Goal: Task Accomplishment & Management: Manage account settings

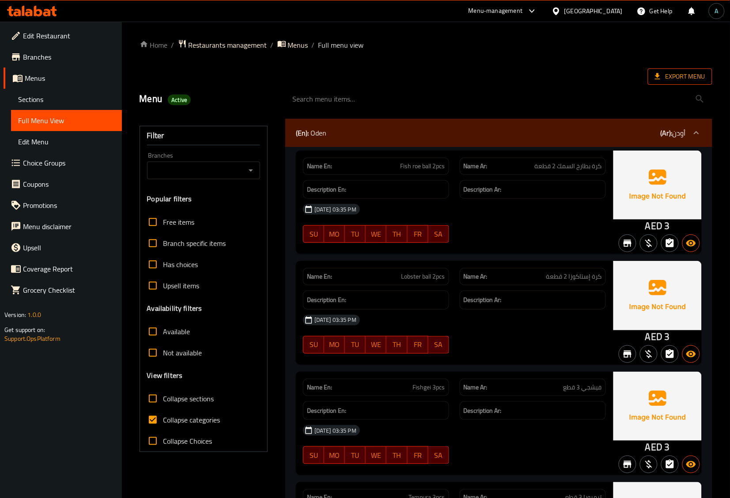
click at [673, 83] on span "Export Menu" at bounding box center [680, 76] width 64 height 16
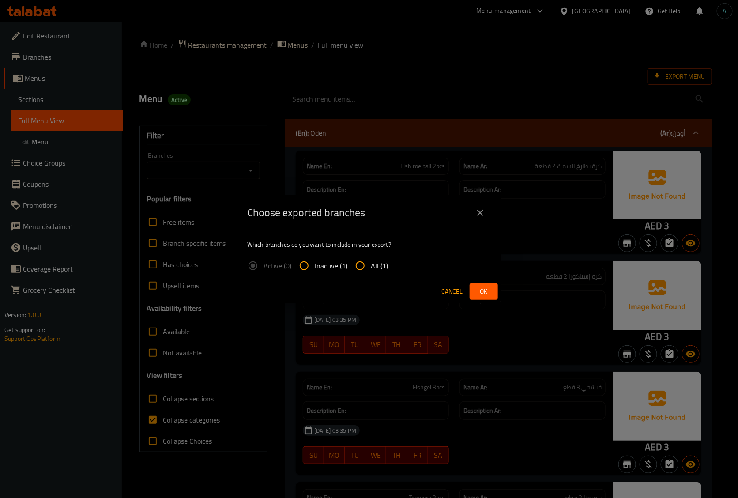
click at [375, 262] on span "All (1)" at bounding box center [379, 266] width 17 height 11
click at [371, 262] on input "All (1)" at bounding box center [360, 265] width 21 height 21
radio input "true"
click at [480, 290] on span "Ok" at bounding box center [484, 291] width 14 height 11
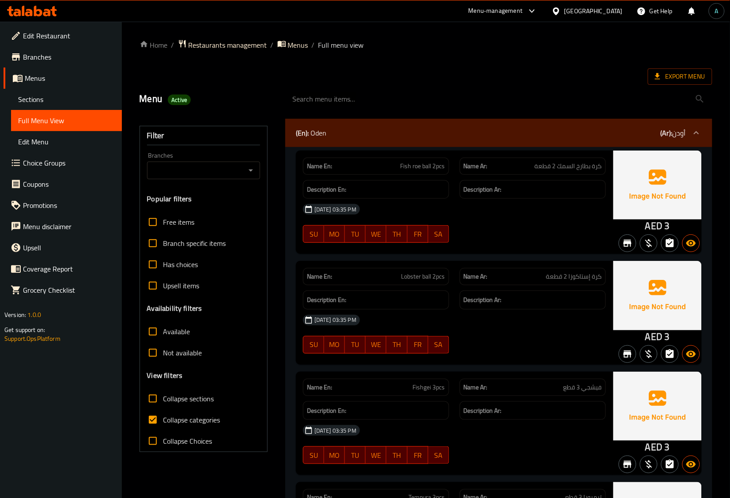
click at [51, 9] on icon at bounding box center [32, 11] width 50 height 11
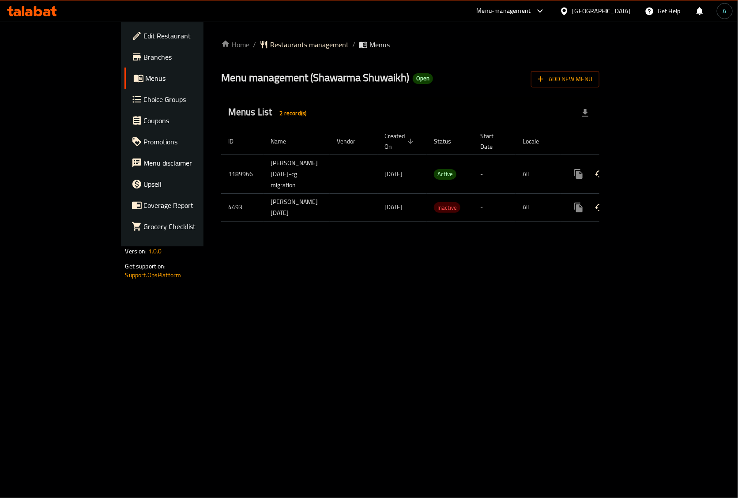
click at [648, 173] on icon "enhanced table" at bounding box center [642, 174] width 11 height 11
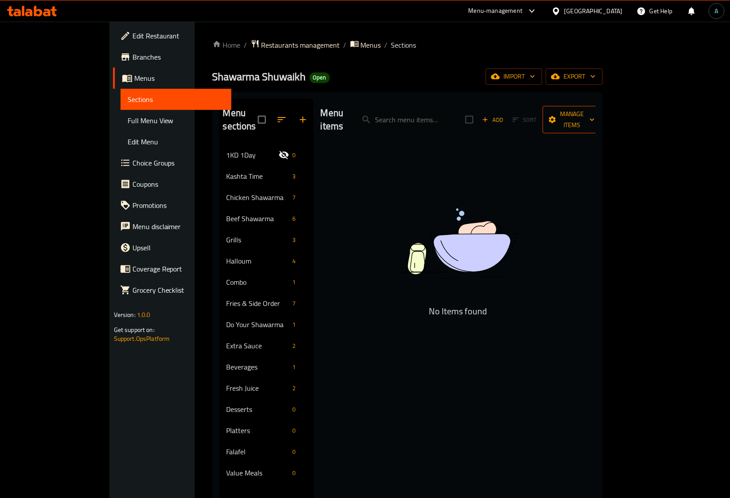
click at [595, 110] on span "Manage items" at bounding box center [572, 120] width 45 height 22
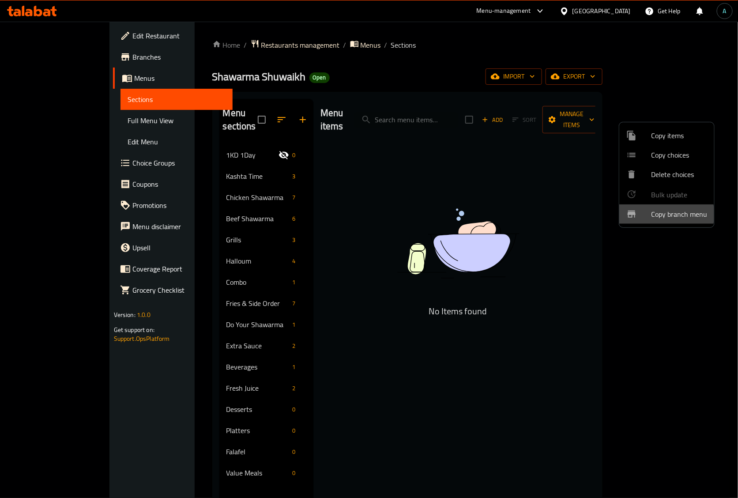
click at [666, 214] on span "Copy branch menu" at bounding box center [679, 214] width 56 height 11
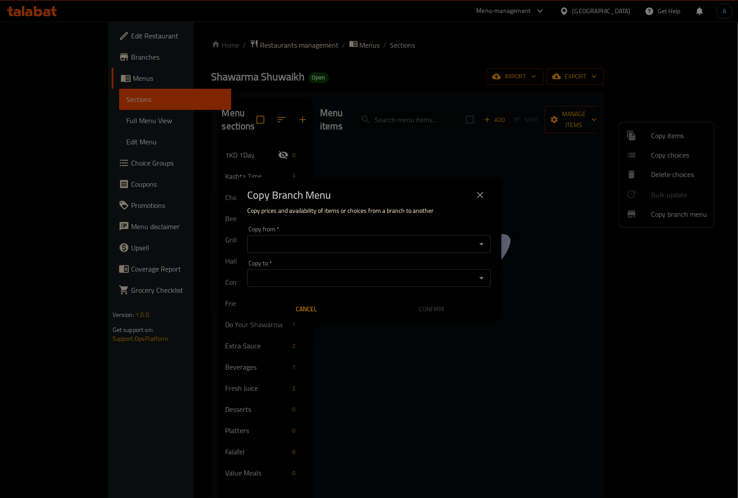
click at [330, 234] on div "Copy from   * Copy from *" at bounding box center [369, 239] width 244 height 27
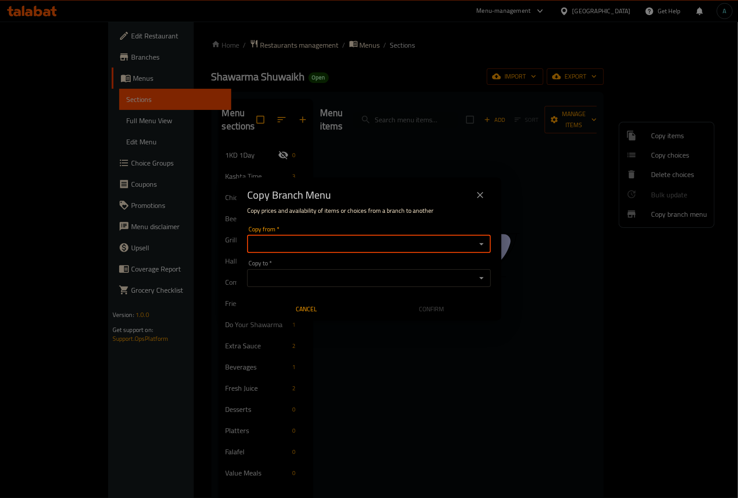
click at [334, 241] on input "Copy from   *" at bounding box center [362, 244] width 224 height 12
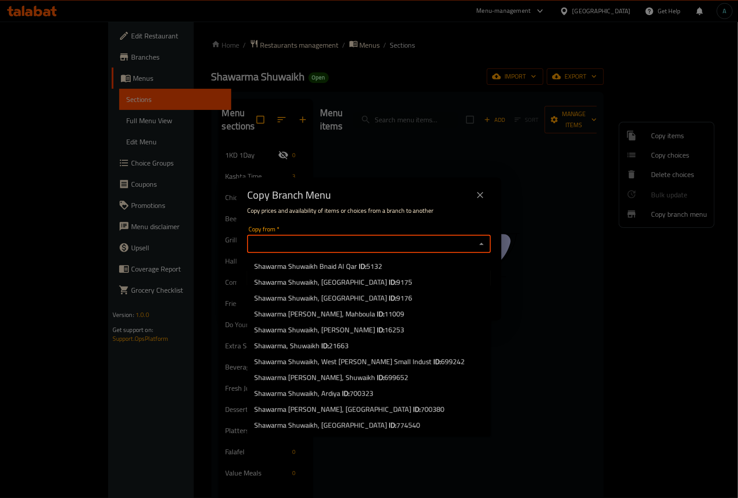
click at [413, 403] on b "ID:" at bounding box center [417, 409] width 8 height 13
type input "Shawarma Shuwaikh, Jabriya"
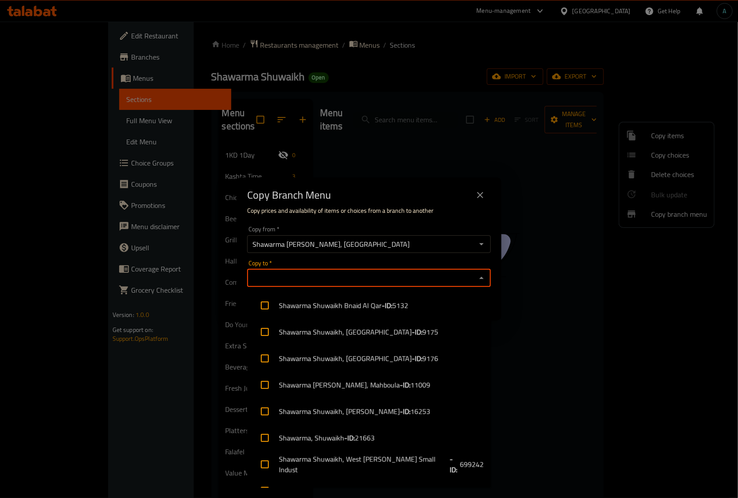
click at [343, 279] on input "Copy to   *" at bounding box center [362, 278] width 224 height 12
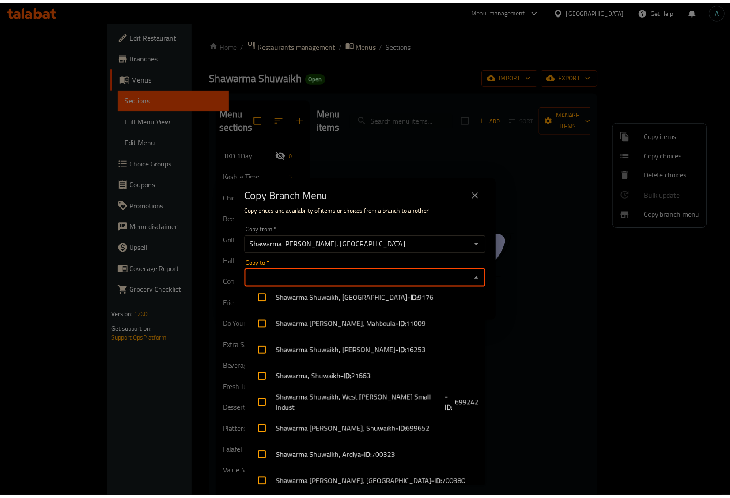
scroll to position [98, 0]
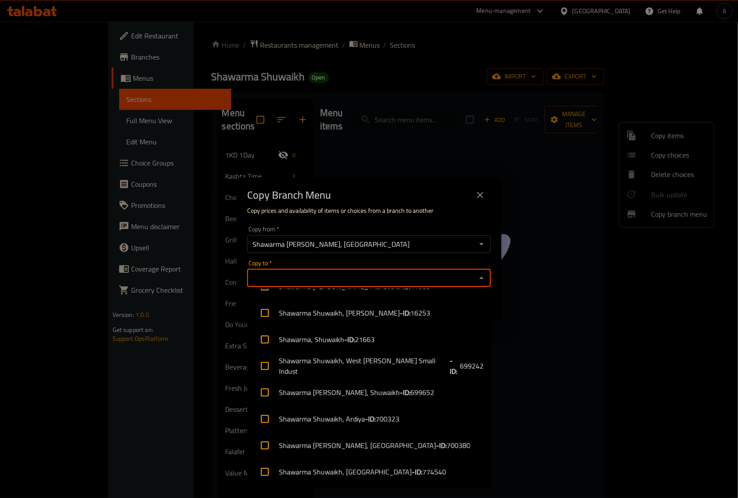
click at [347, 475] on li "Shawarma Shuwaikh, Salwa - ID: 774540" at bounding box center [369, 472] width 244 height 26
checkbox input "true"
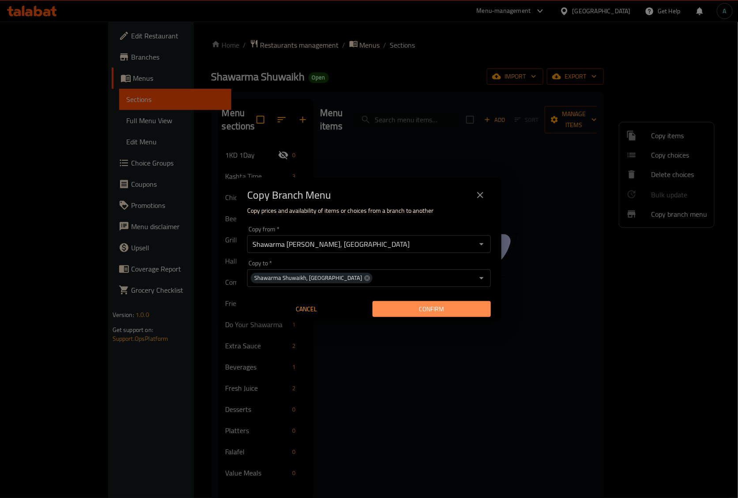
click at [410, 306] on span "Confirm" at bounding box center [432, 309] width 104 height 11
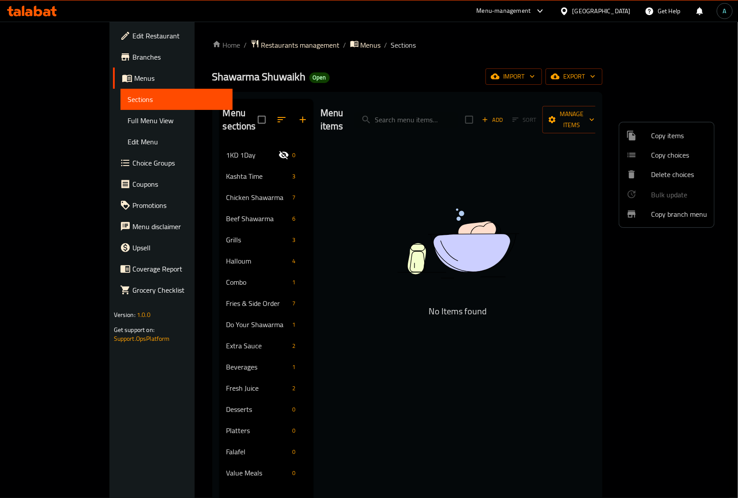
click at [34, 3] on div at bounding box center [369, 249] width 738 height 498
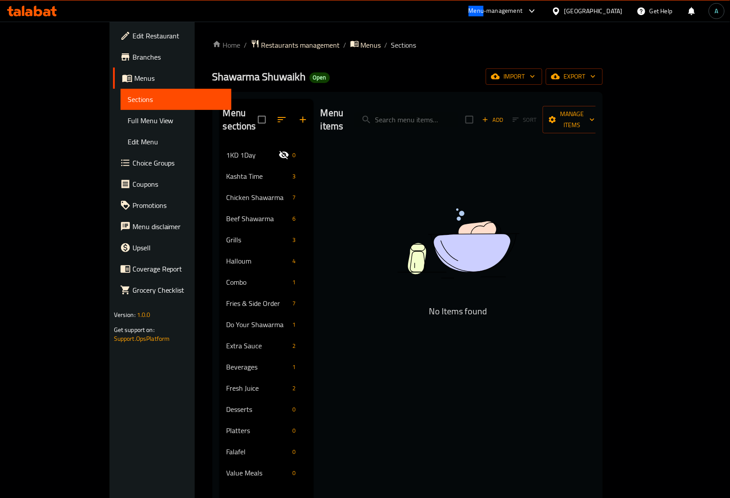
click at [34, 3] on div at bounding box center [32, 11] width 64 height 18
click at [34, 15] on icon at bounding box center [32, 11] width 50 height 11
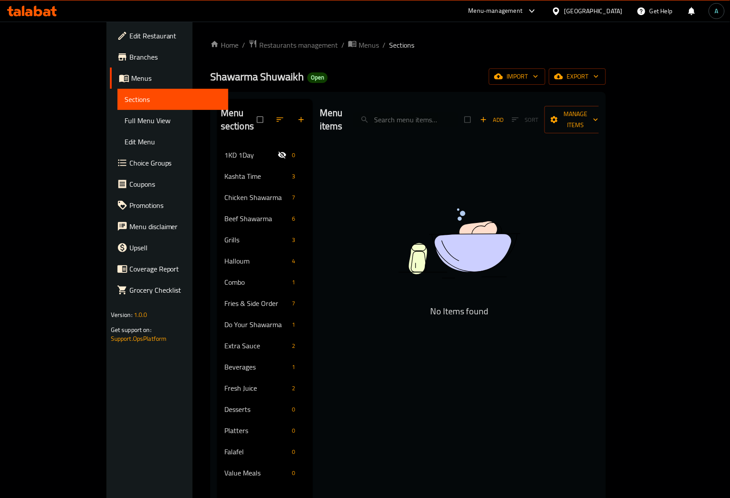
click at [129, 62] on span "Branches" at bounding box center [175, 57] width 92 height 11
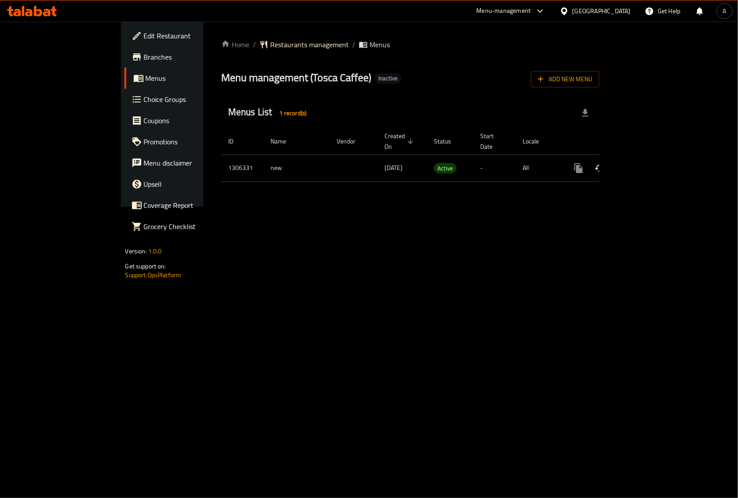
click at [647, 164] on icon "enhanced table" at bounding box center [643, 168] width 8 height 8
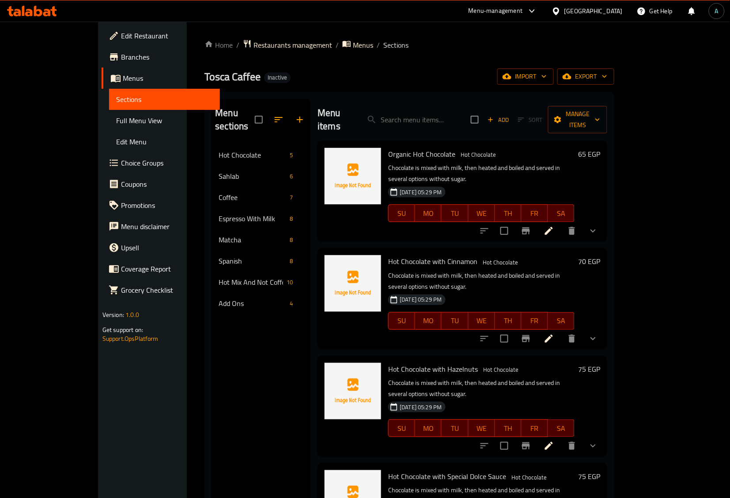
click at [109, 129] on link "Full Menu View" at bounding box center [164, 120] width 111 height 21
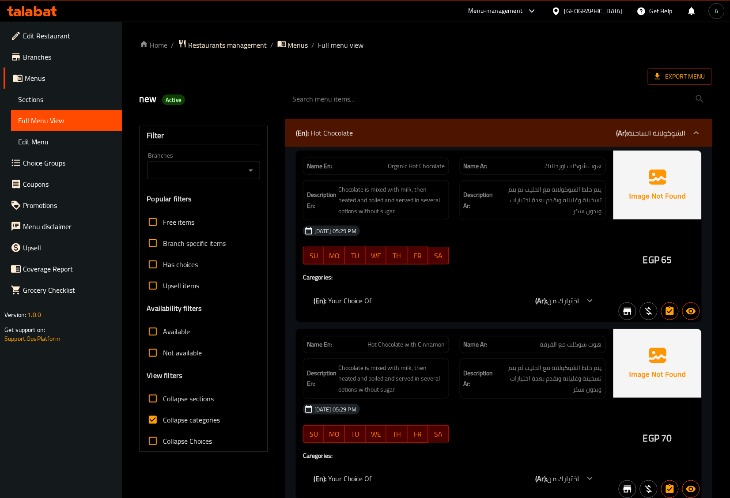
click at [191, 415] on span "Collapse categories" at bounding box center [191, 420] width 57 height 11
click at [163, 415] on input "Collapse categories" at bounding box center [152, 419] width 21 height 21
checkbox input "false"
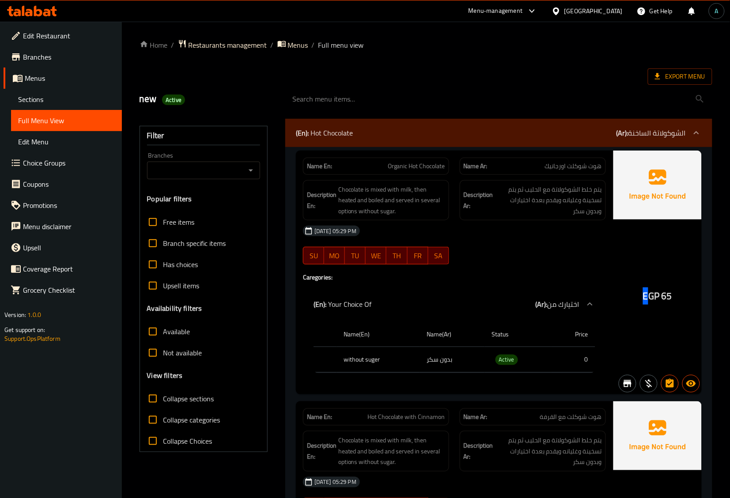
click at [645, 296] on span "EGP" at bounding box center [651, 296] width 16 height 17
drag, startPoint x: 643, startPoint y: 296, endPoint x: 661, endPoint y: 300, distance: 17.7
click at [661, 300] on div "EGP 65" at bounding box center [657, 296] width 29 height 13
copy span "EGP"
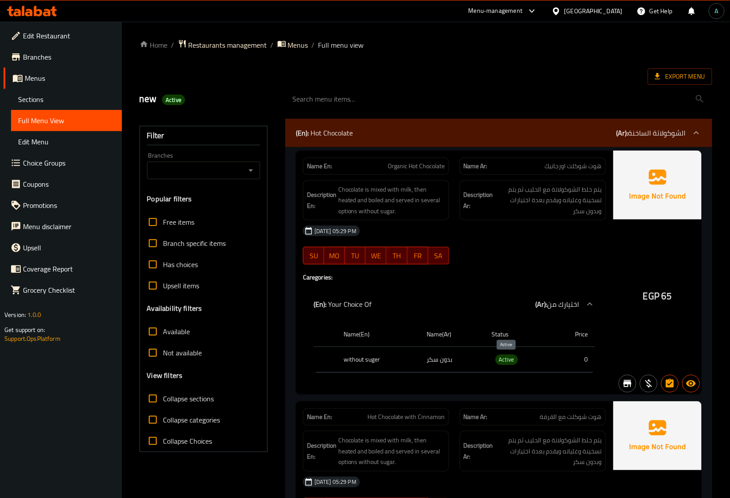
click at [504, 365] on span "Active" at bounding box center [507, 360] width 23 height 10
copy span "Active"
click at [684, 76] on span "Export Menu" at bounding box center [680, 76] width 50 height 11
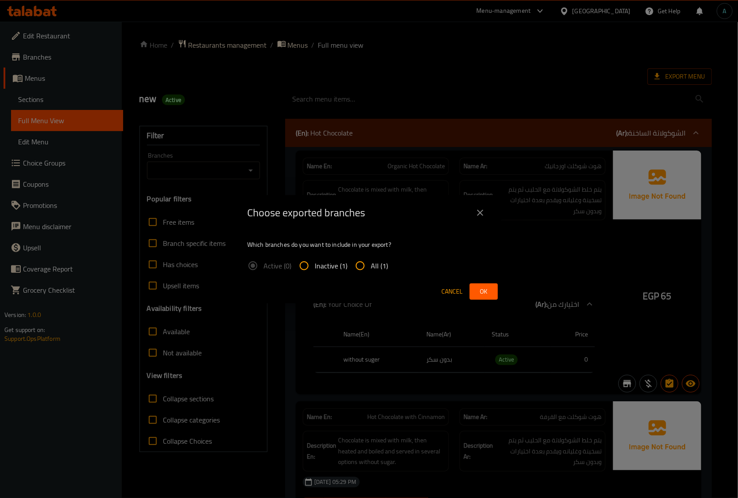
click at [378, 266] on span "All (1)" at bounding box center [379, 266] width 17 height 11
click at [371, 266] on input "All (1)" at bounding box center [360, 265] width 21 height 21
radio input "true"
click at [497, 291] on button "Ok" at bounding box center [484, 292] width 28 height 16
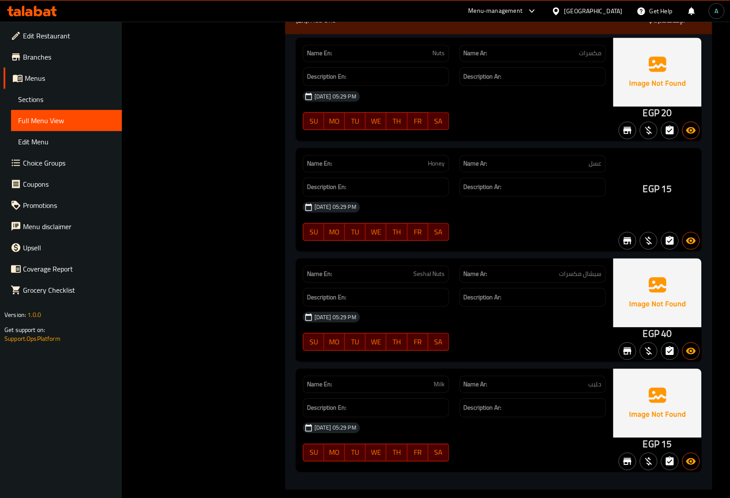
scroll to position [12256, 0]
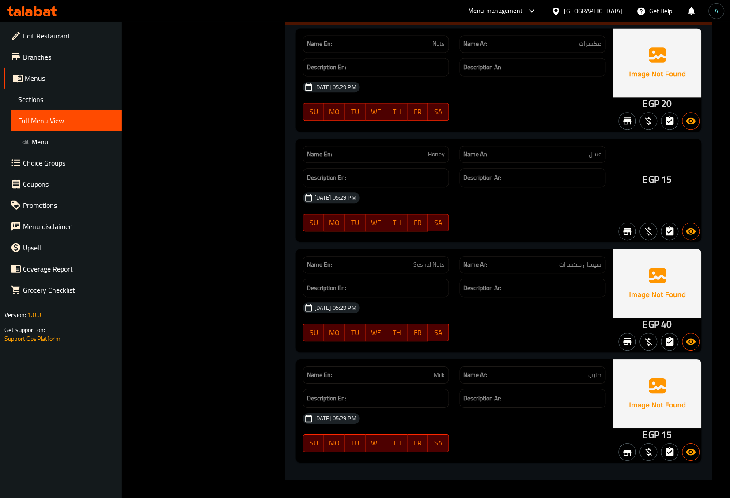
click at [49, 167] on span "Choice Groups" at bounding box center [69, 163] width 92 height 11
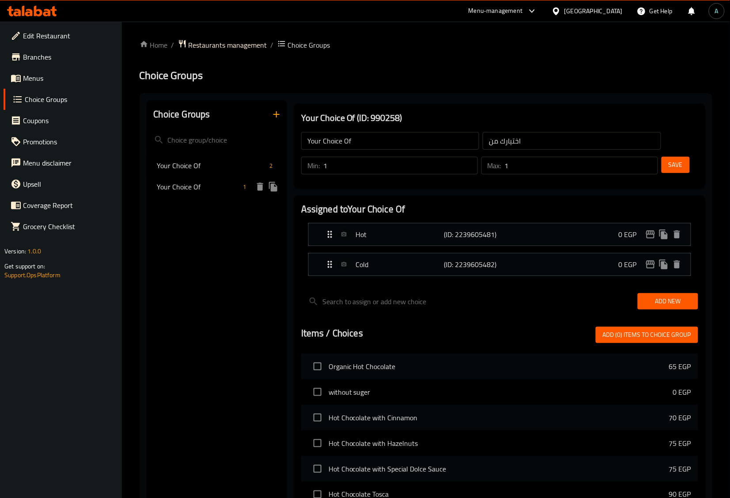
click at [198, 189] on span "Your Choice Of" at bounding box center [198, 187] width 83 height 11
type input "اختيارك من"
type input "0"
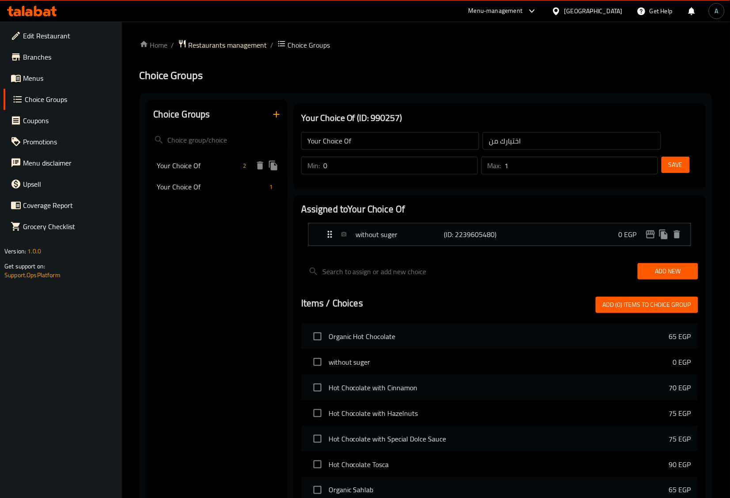
click at [199, 166] on span "Your Choice Of" at bounding box center [198, 165] width 83 height 11
type input "اختيارك من"
type input "1"
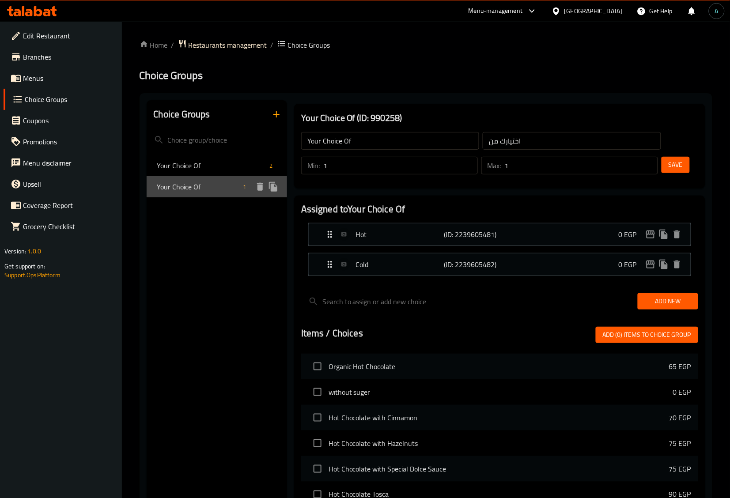
click at [197, 182] on span "Your Choice Of" at bounding box center [198, 187] width 83 height 11
type input "اختيارك من"
type input "0"
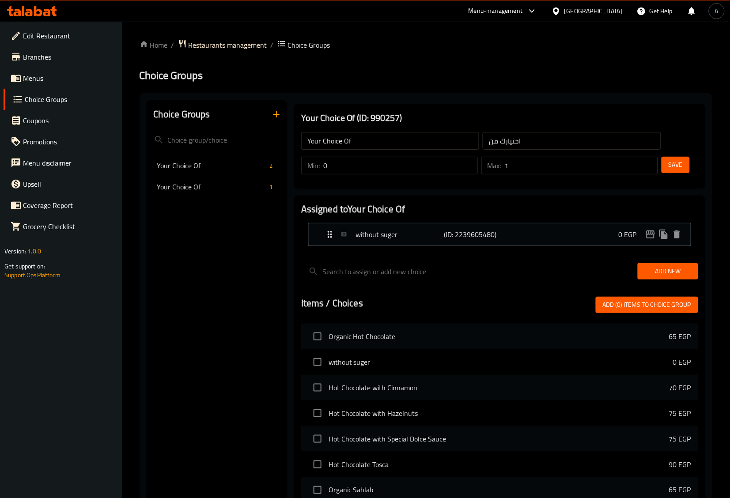
click at [50, 100] on span "Choice Groups" at bounding box center [70, 99] width 90 height 11
click at [54, 80] on span "Menus" at bounding box center [69, 78] width 92 height 11
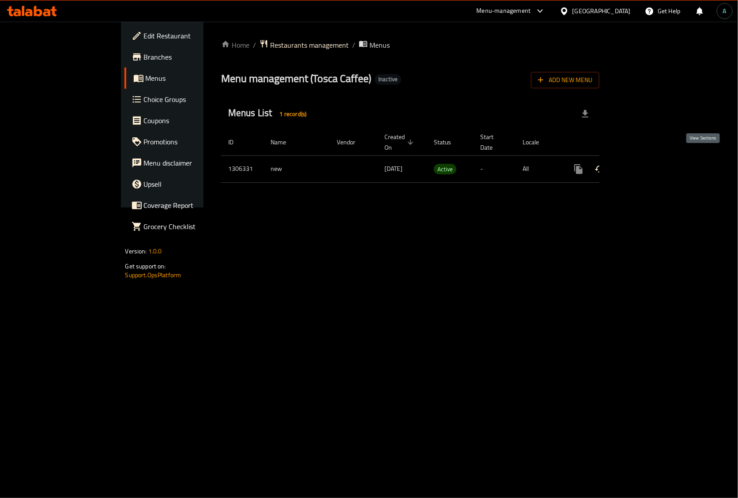
click at [648, 164] on icon "enhanced table" at bounding box center [642, 169] width 11 height 11
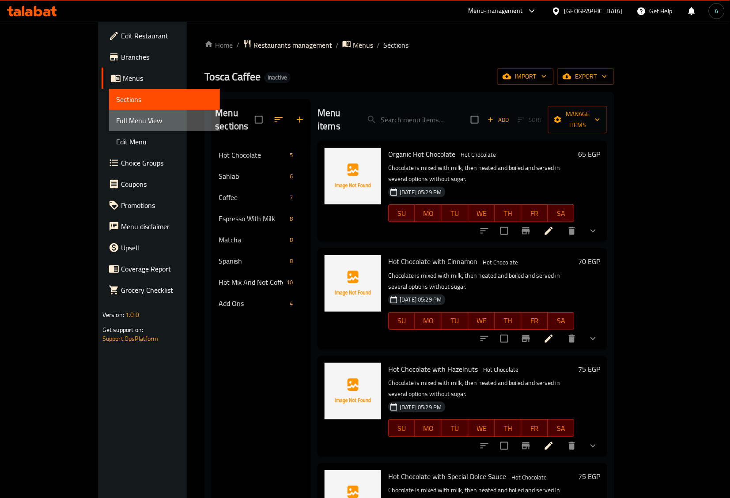
click at [116, 122] on span "Full Menu View" at bounding box center [164, 120] width 97 height 11
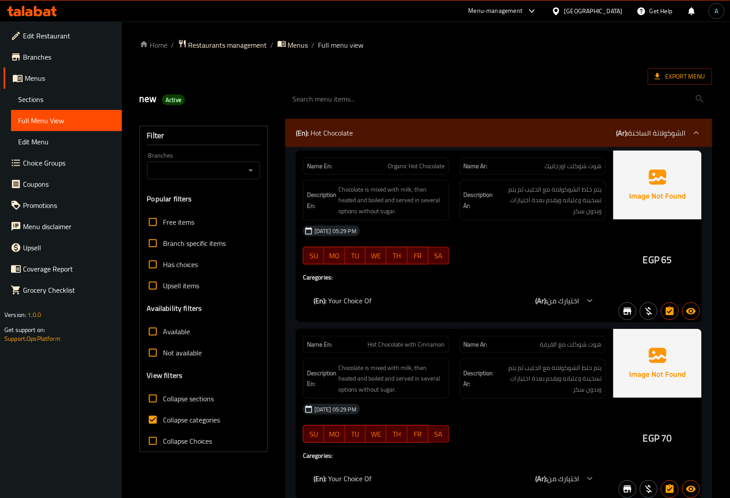
click at [170, 421] on span "Collapse categories" at bounding box center [191, 420] width 57 height 11
click at [163, 421] on input "Collapse categories" at bounding box center [152, 419] width 21 height 21
checkbox input "false"
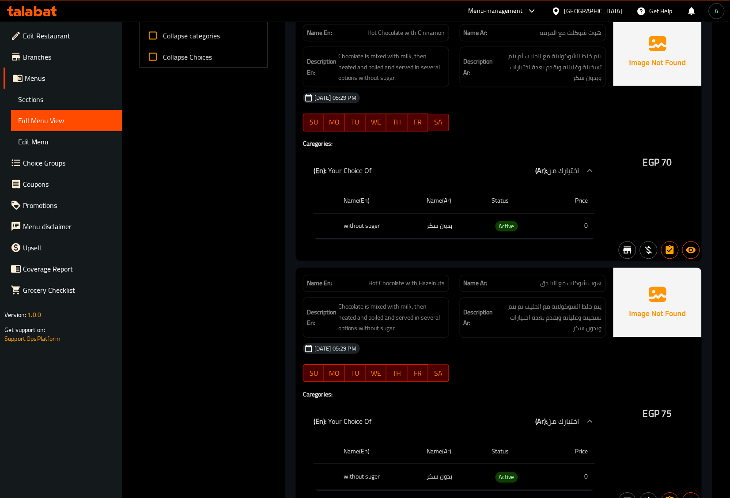
scroll to position [386, 0]
